Goal: Task Accomplishment & Management: Manage account settings

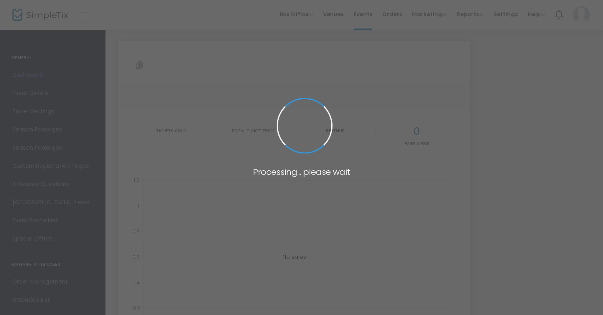
type input "[URL][DOMAIN_NAME]"
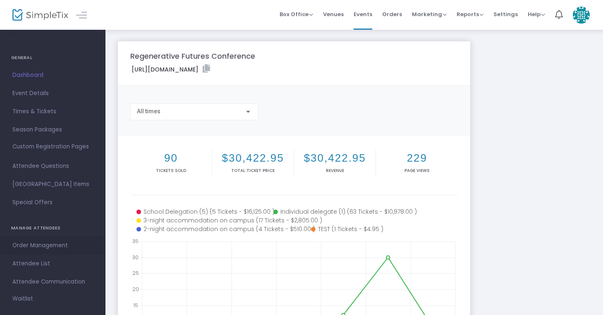
click at [28, 245] on span "Order Management" at bounding box center [52, 245] width 81 height 11
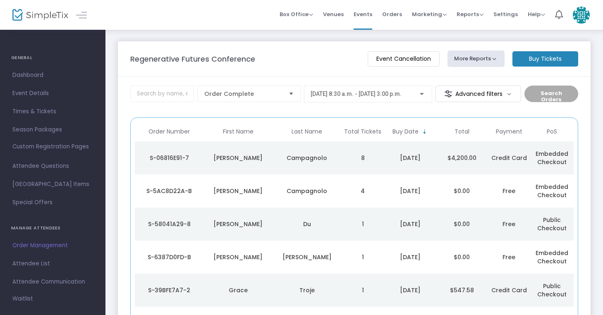
click at [281, 163] on td "Campagnolo" at bounding box center [307, 158] width 69 height 33
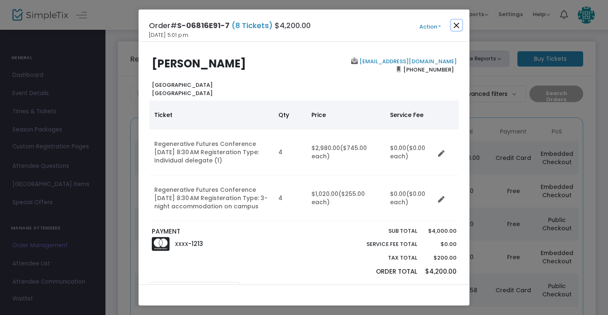
click at [456, 23] on button "Close" at bounding box center [456, 25] width 11 height 11
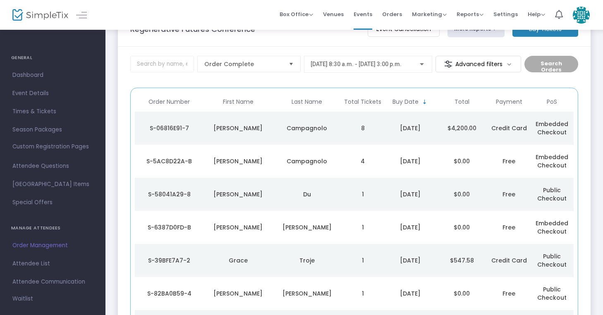
scroll to position [20, 0]
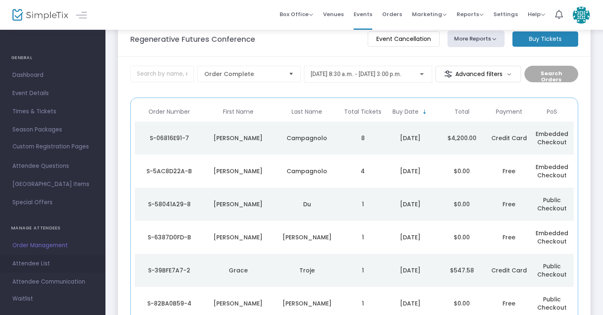
click at [34, 266] on span "Attendee List" at bounding box center [52, 264] width 81 height 11
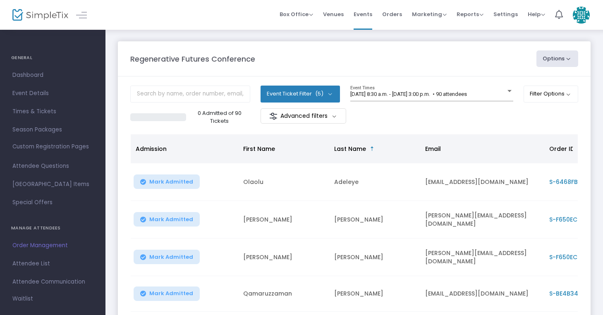
click at [555, 53] on button "Options" at bounding box center [558, 58] width 42 height 17
click at [537, 90] on li "Export List" at bounding box center [535, 84] width 76 height 16
radio input "false"
radio input "true"
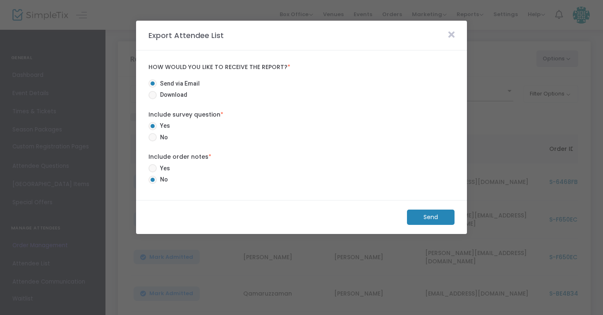
click at [429, 221] on m-button "Send" at bounding box center [431, 217] width 48 height 15
